Goal: Information Seeking & Learning: Learn about a topic

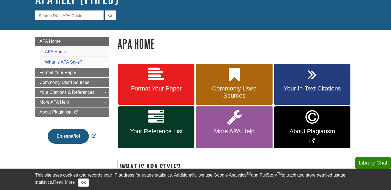
scroll to position [55, 0]
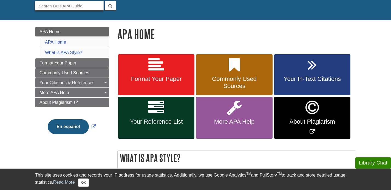
click at [74, 5] on input "Guide Search Terms" at bounding box center [69, 6] width 69 height 10
type input "table"
click at [105, 1] on button "submit" at bounding box center [110, 6] width 11 height 10
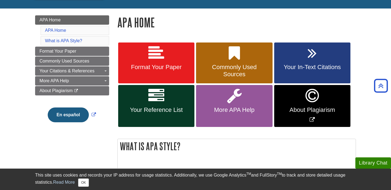
scroll to position [63, 0]
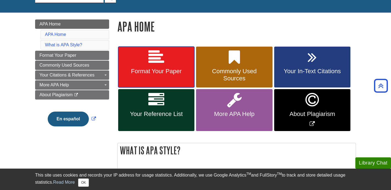
click at [169, 68] on span "Format Your Paper" at bounding box center [156, 71] width 68 height 7
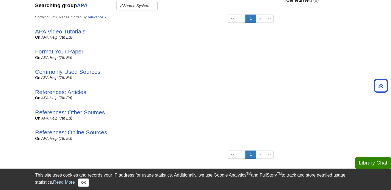
scroll to position [137, 0]
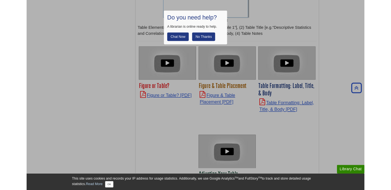
scroll to position [1867, 0]
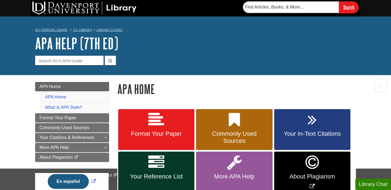
scroll to position [63, 0]
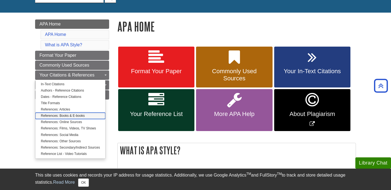
click at [79, 115] on link "References: Books & E-books" at bounding box center [70, 116] width 70 height 6
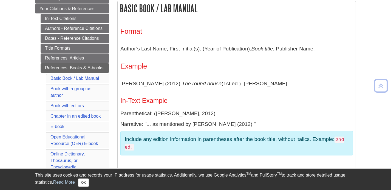
scroll to position [110, 0]
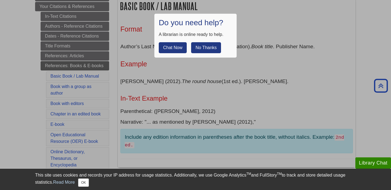
click at [204, 44] on button "No Thanks" at bounding box center [206, 47] width 30 height 11
